Goal: Task Accomplishment & Management: Use online tool/utility

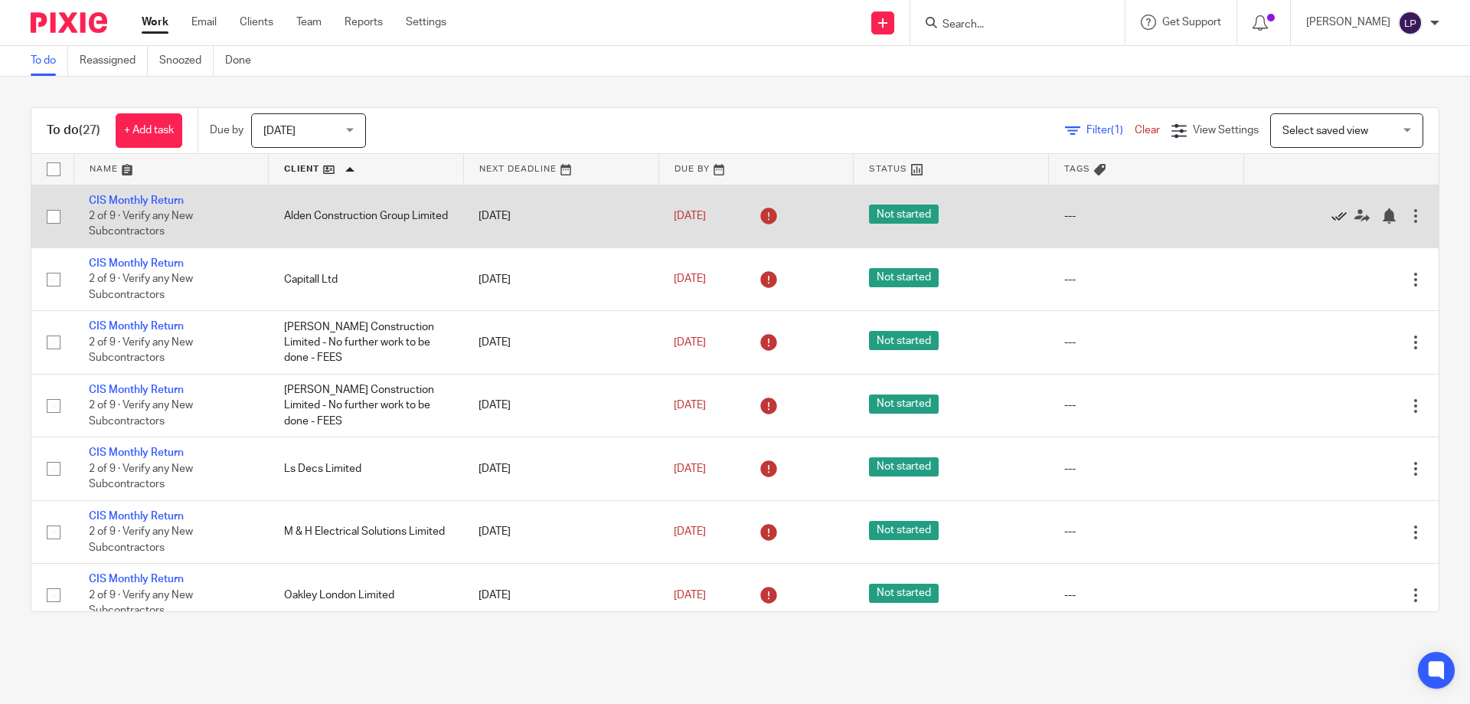
click at [1332, 214] on icon at bounding box center [1339, 215] width 15 height 15
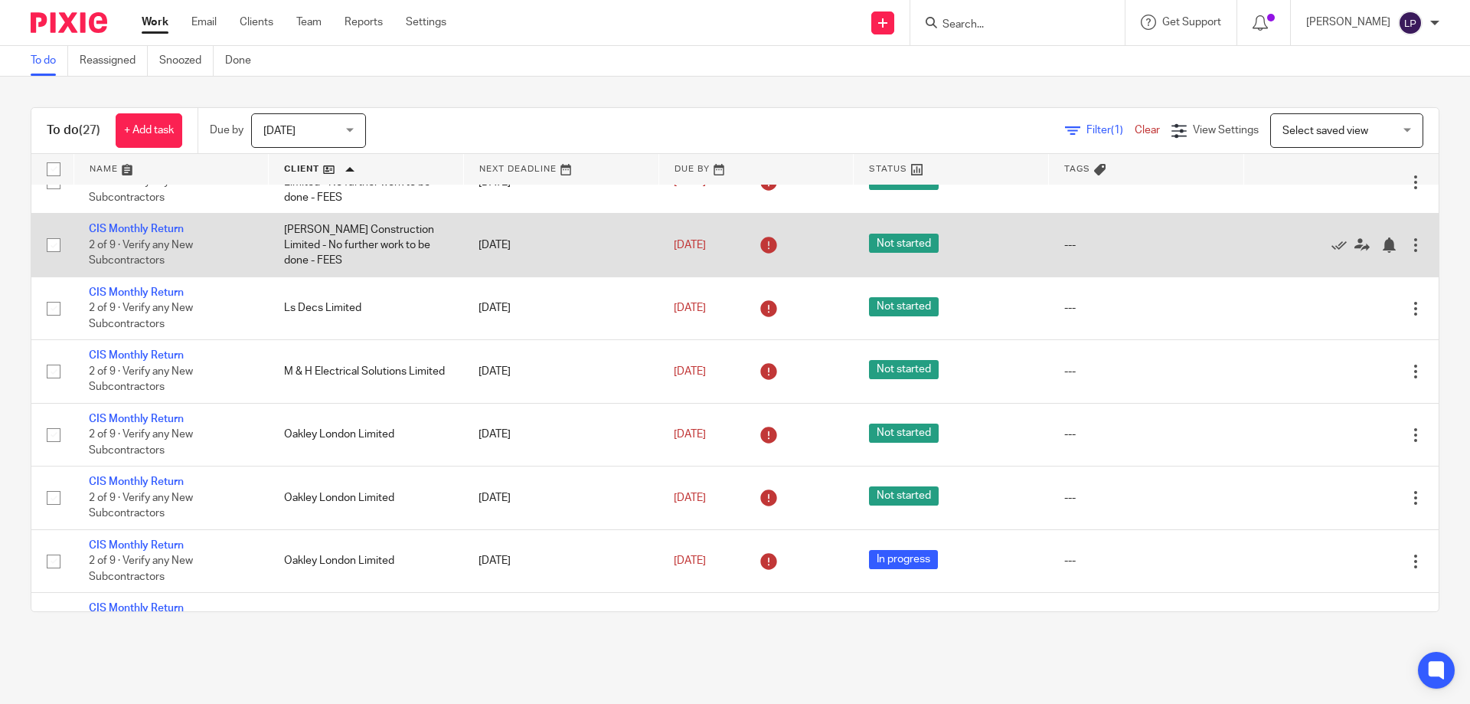
scroll to position [21, 0]
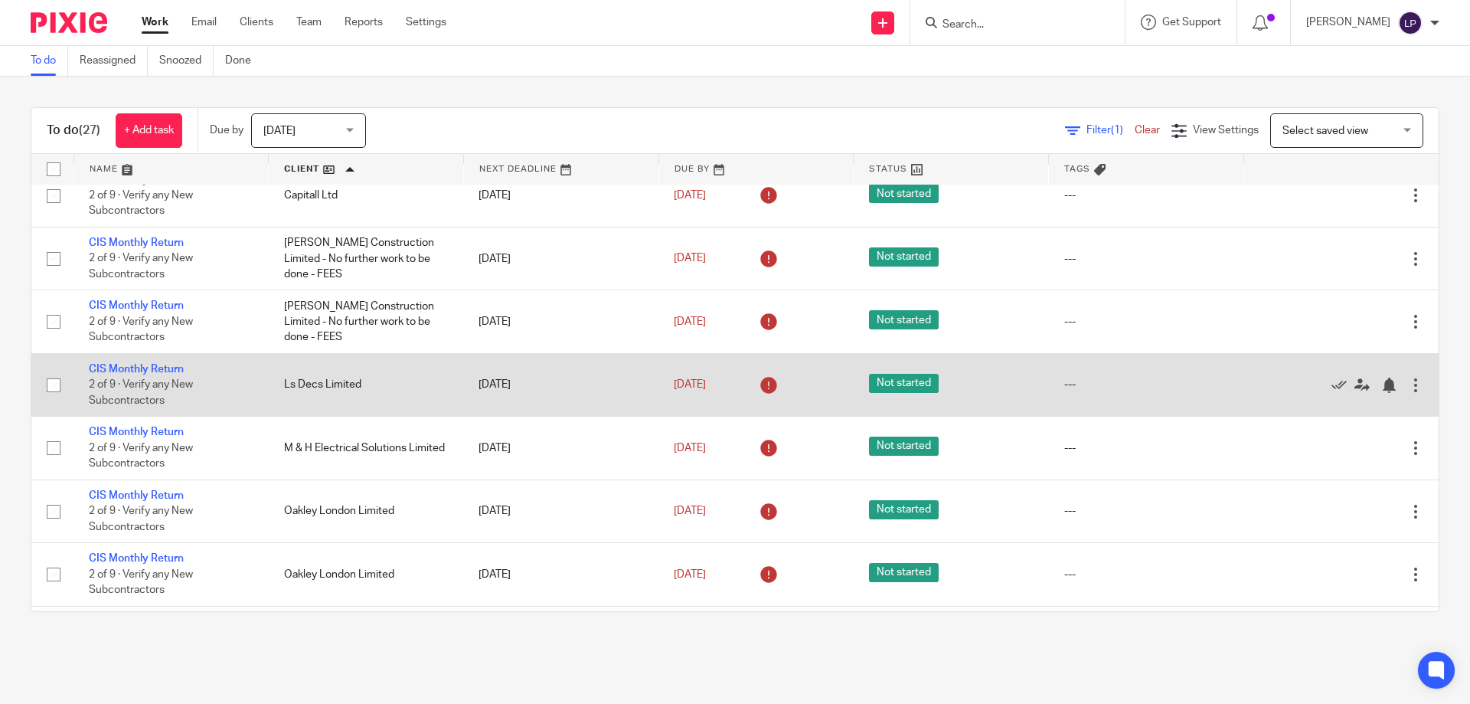
click at [1332, 381] on icon at bounding box center [1339, 385] width 15 height 15
click at [1332, 384] on icon at bounding box center [1339, 385] width 15 height 15
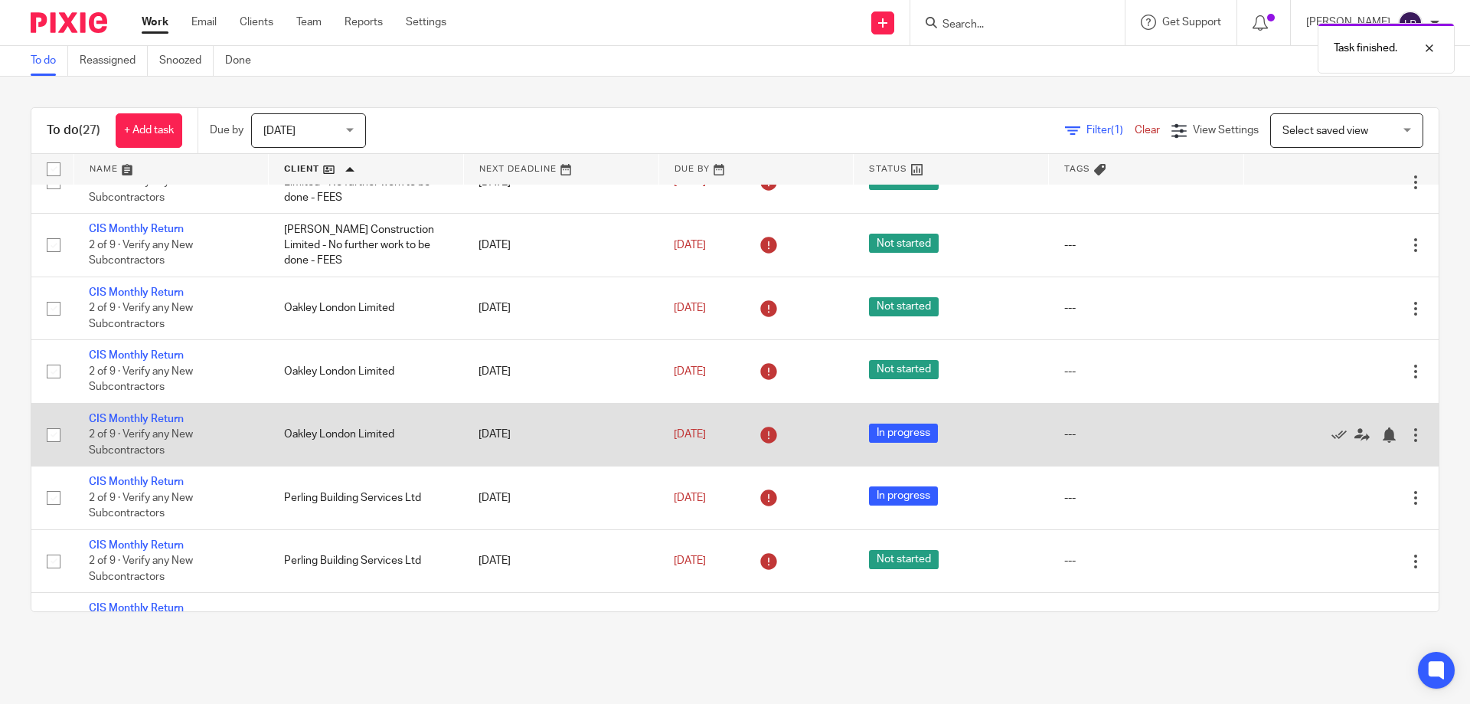
scroll to position [250, 0]
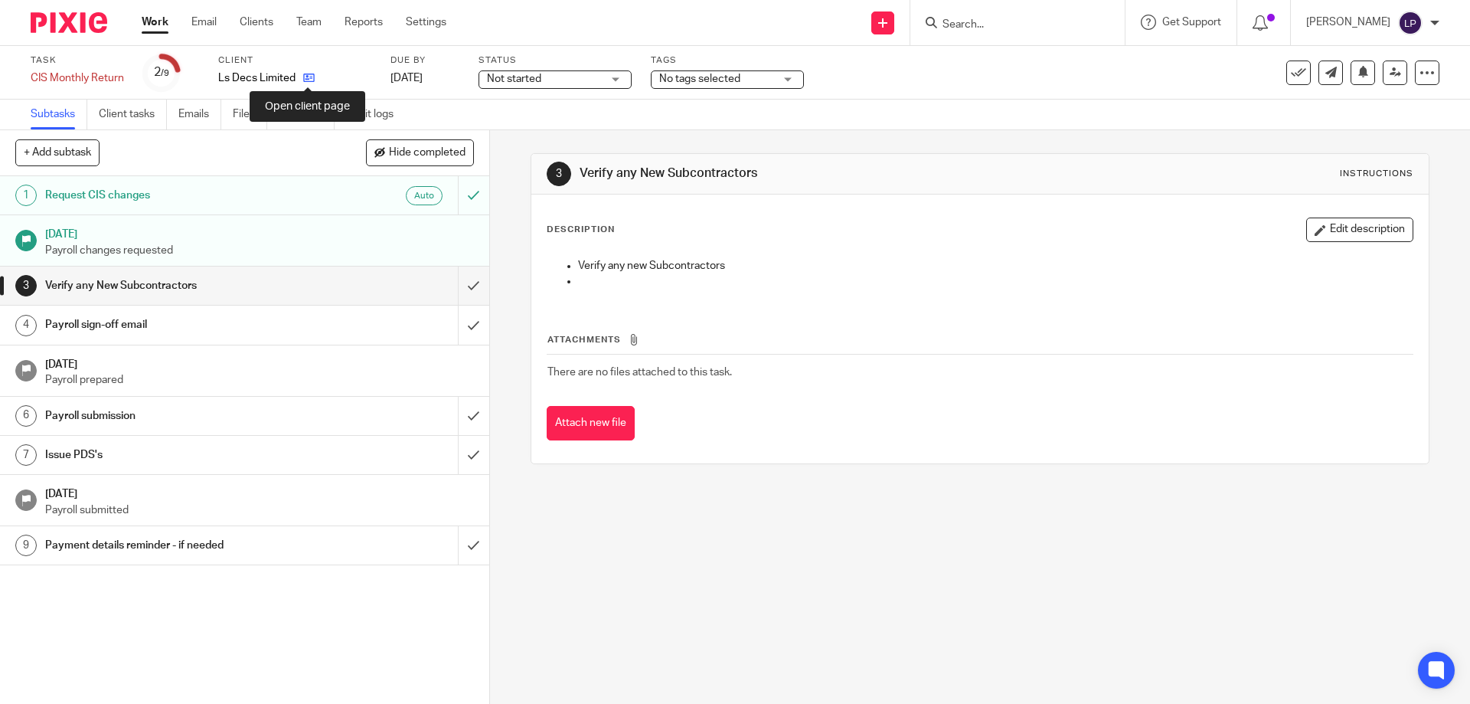
click at [312, 74] on icon at bounding box center [308, 77] width 11 height 11
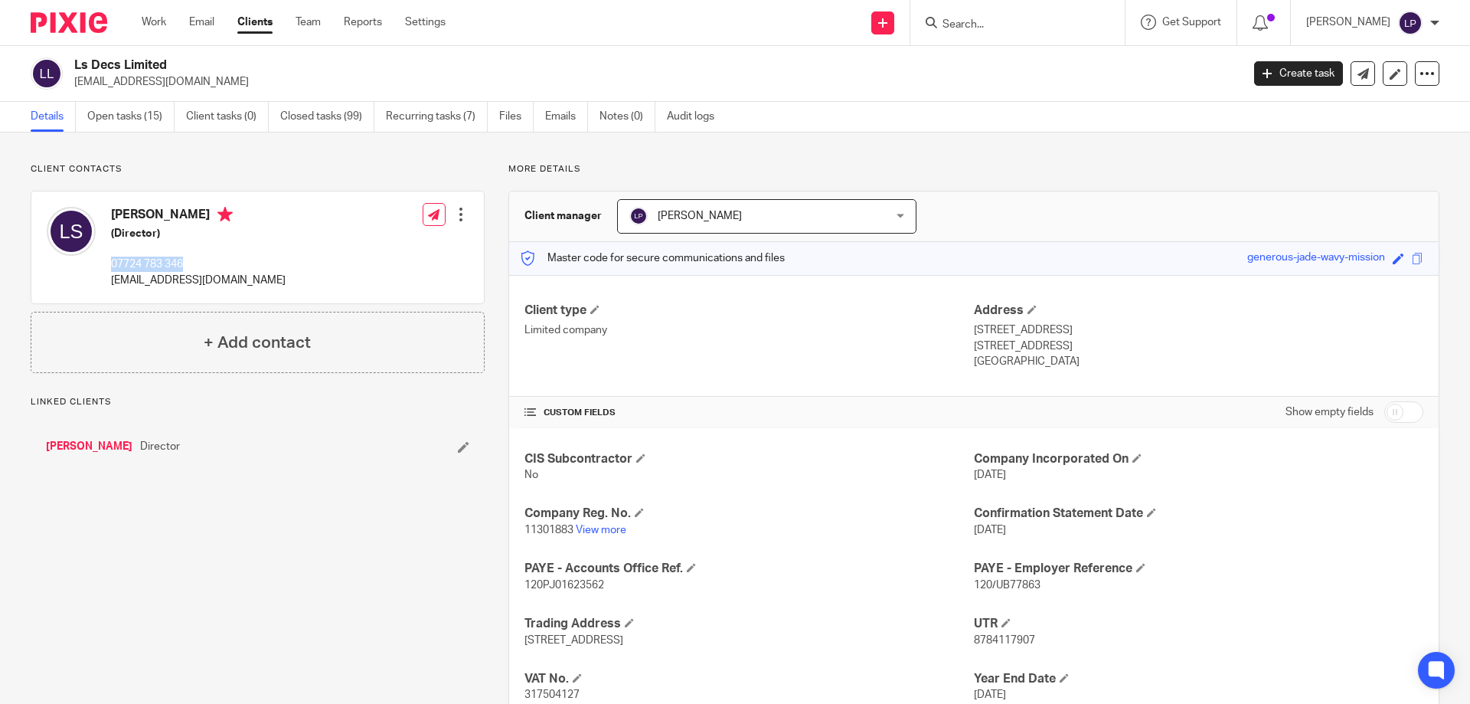
drag, startPoint x: 181, startPoint y: 261, endPoint x: 111, endPoint y: 264, distance: 69.8
click at [111, 264] on p "07724 783 346" at bounding box center [198, 264] width 175 height 15
copy p "07724 783 346"
